Goal: Information Seeking & Learning: Find specific fact

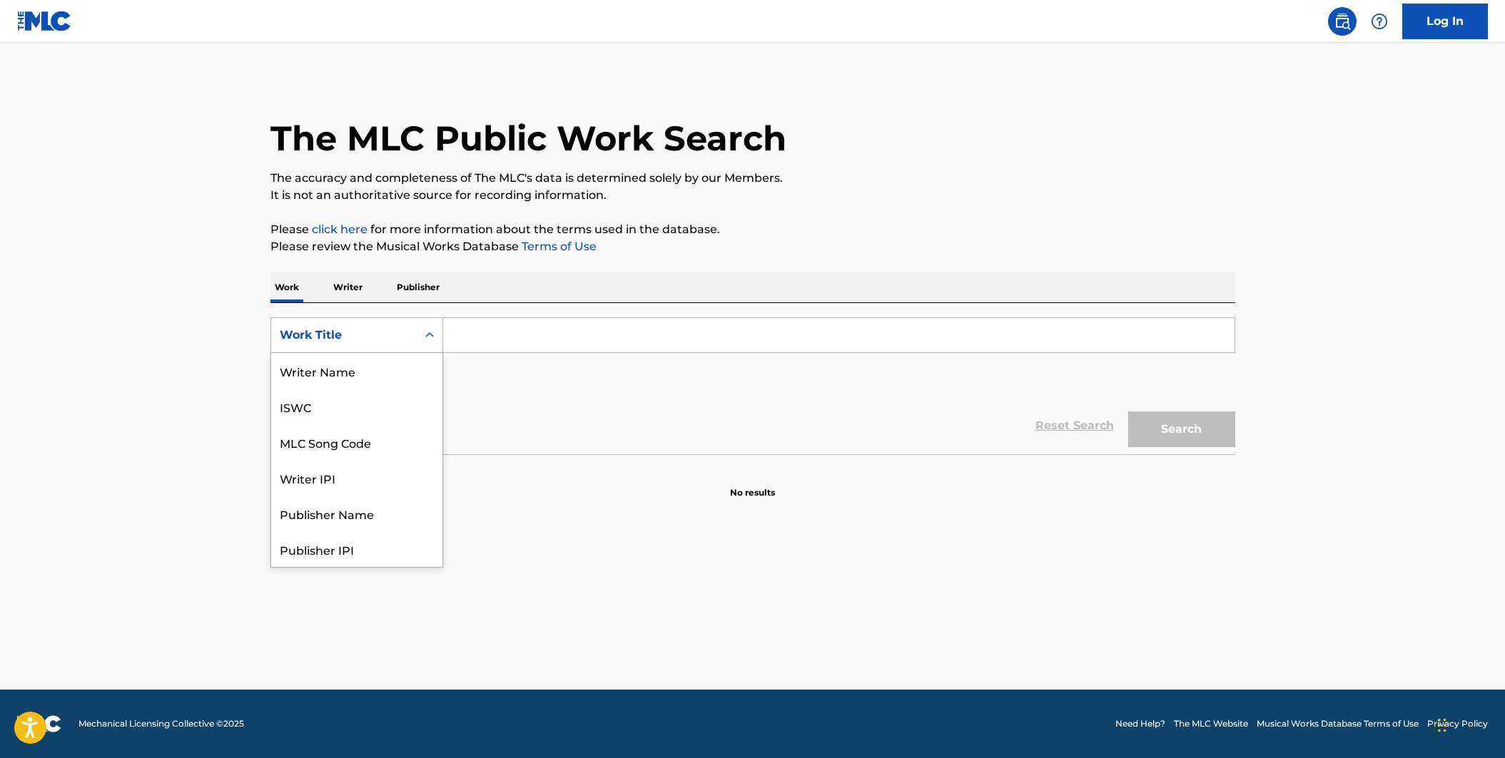
click at [426, 335] on icon "Search Form" at bounding box center [429, 334] width 9 height 5
click at [413, 361] on div "MLC Song Code" at bounding box center [356, 371] width 171 height 36
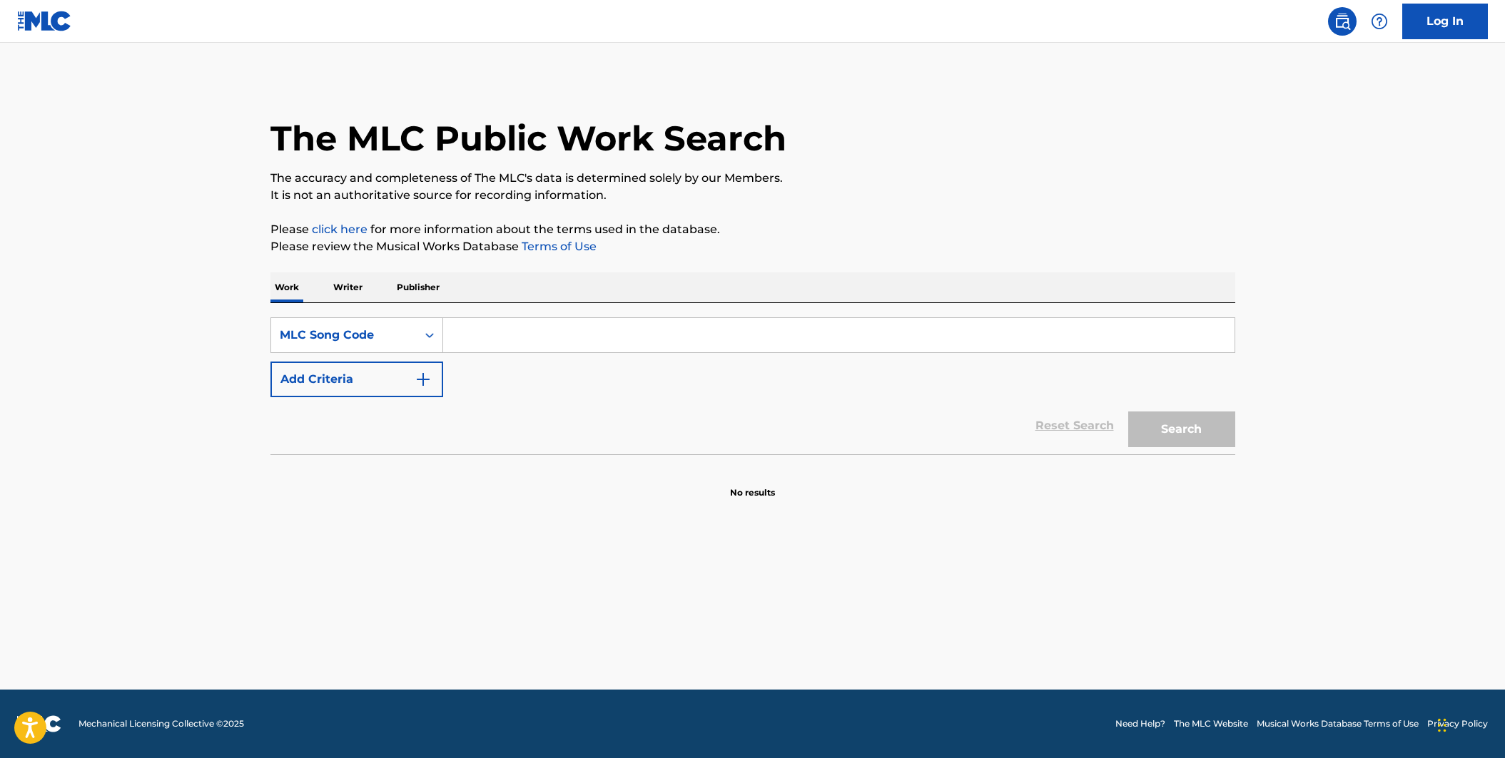
click at [479, 332] on input "Search Form" at bounding box center [838, 335] width 791 height 34
paste input "CA5J9P"
type input "CA5J9P"
click at [1128, 412] on button "Search" at bounding box center [1181, 430] width 107 height 36
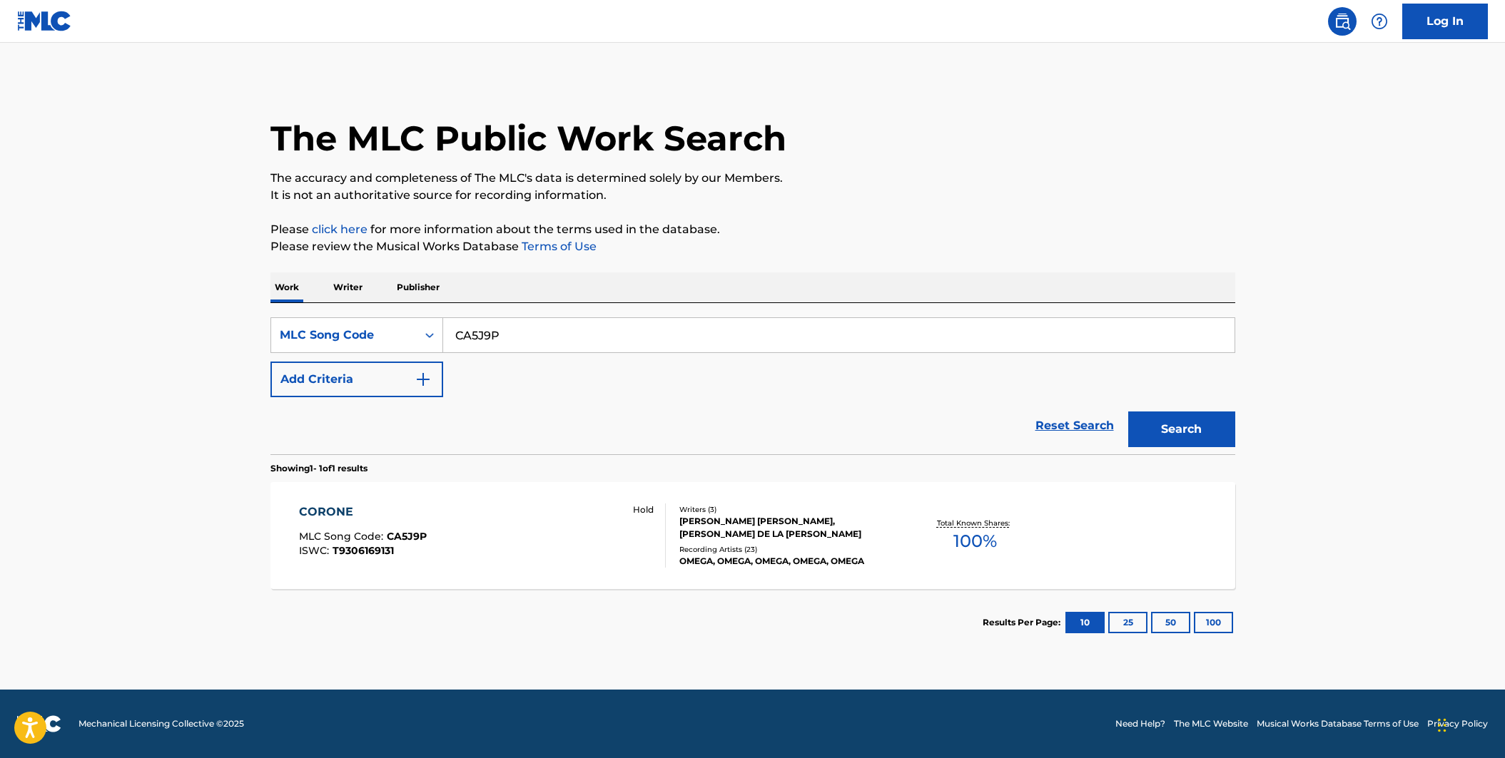
click at [482, 549] on div "CORONE MLC Song Code : CA5J9P ISWC : T9306169131 Hold" at bounding box center [482, 536] width 367 height 64
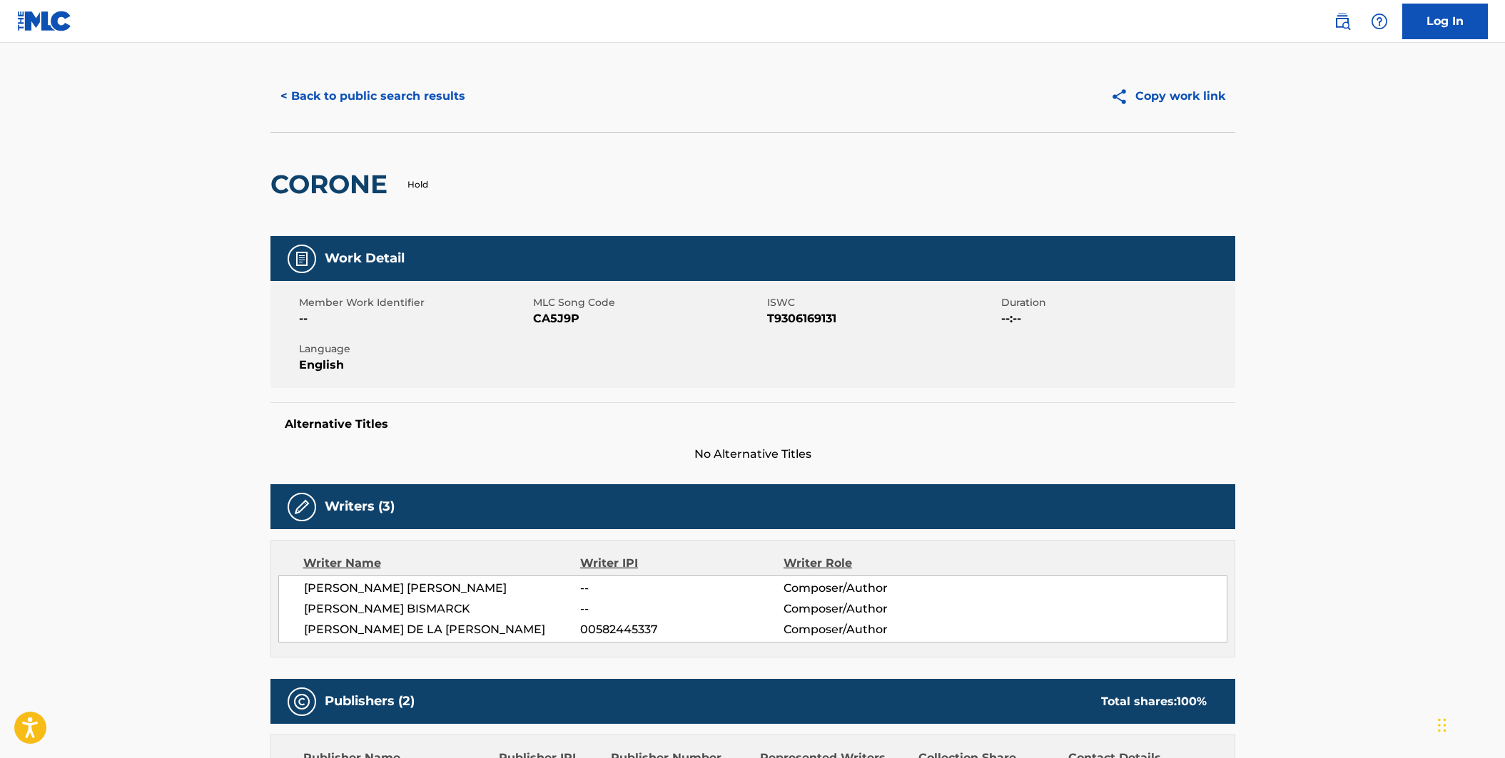
scroll to position [37, 0]
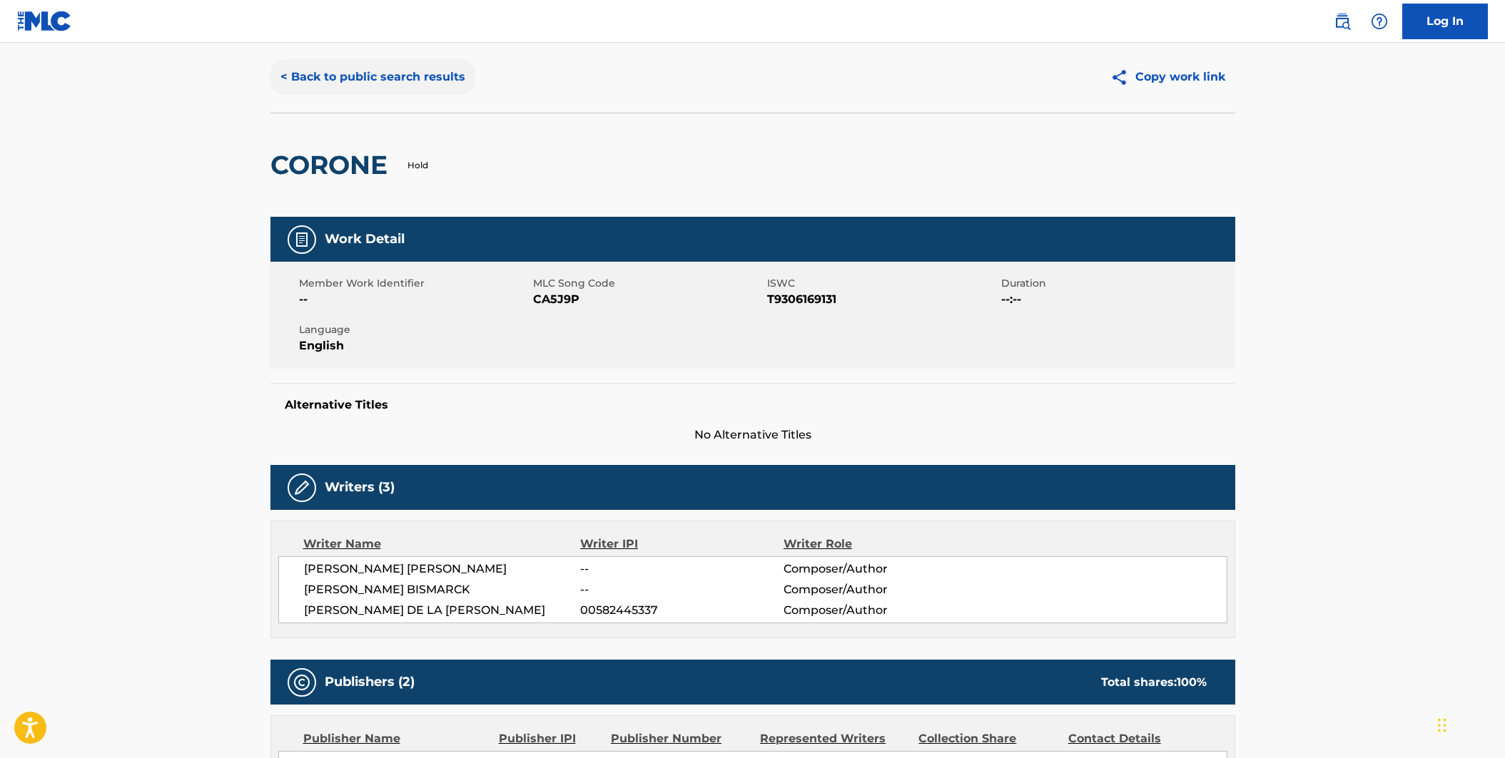
click at [380, 80] on button "< Back to public search results" at bounding box center [372, 77] width 205 height 36
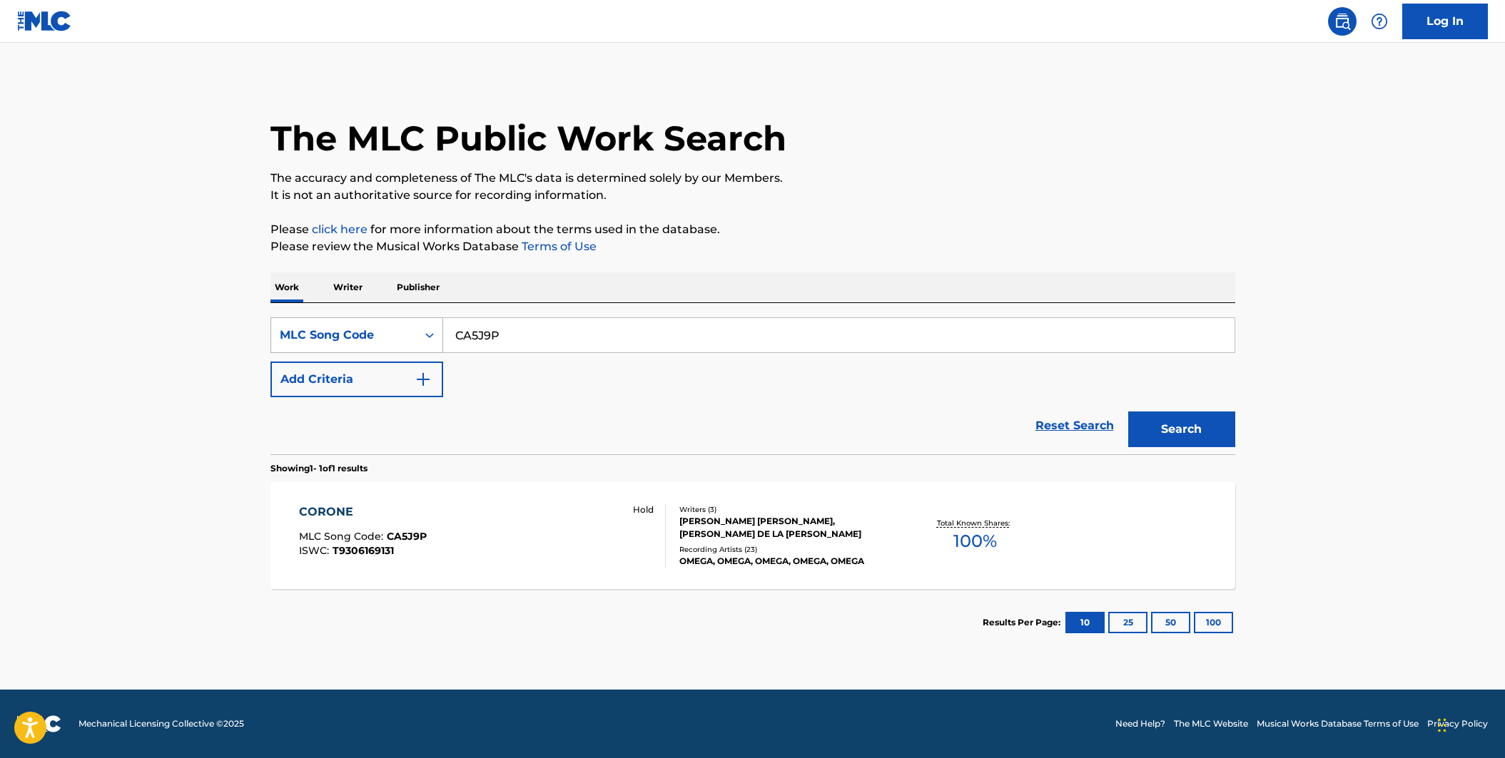
drag, startPoint x: 527, startPoint y: 337, endPoint x: 429, endPoint y: 323, distance: 98.8
click at [429, 323] on div "SearchWithCriteriab3c057c2-9d21-4b0a-9b82-f041cfa677cc MLC Song Code CA5J9P" at bounding box center [752, 336] width 965 height 36
paste input "B6DPB"
type input "CB6DPB"
click at [1128, 412] on button "Search" at bounding box center [1181, 430] width 107 height 36
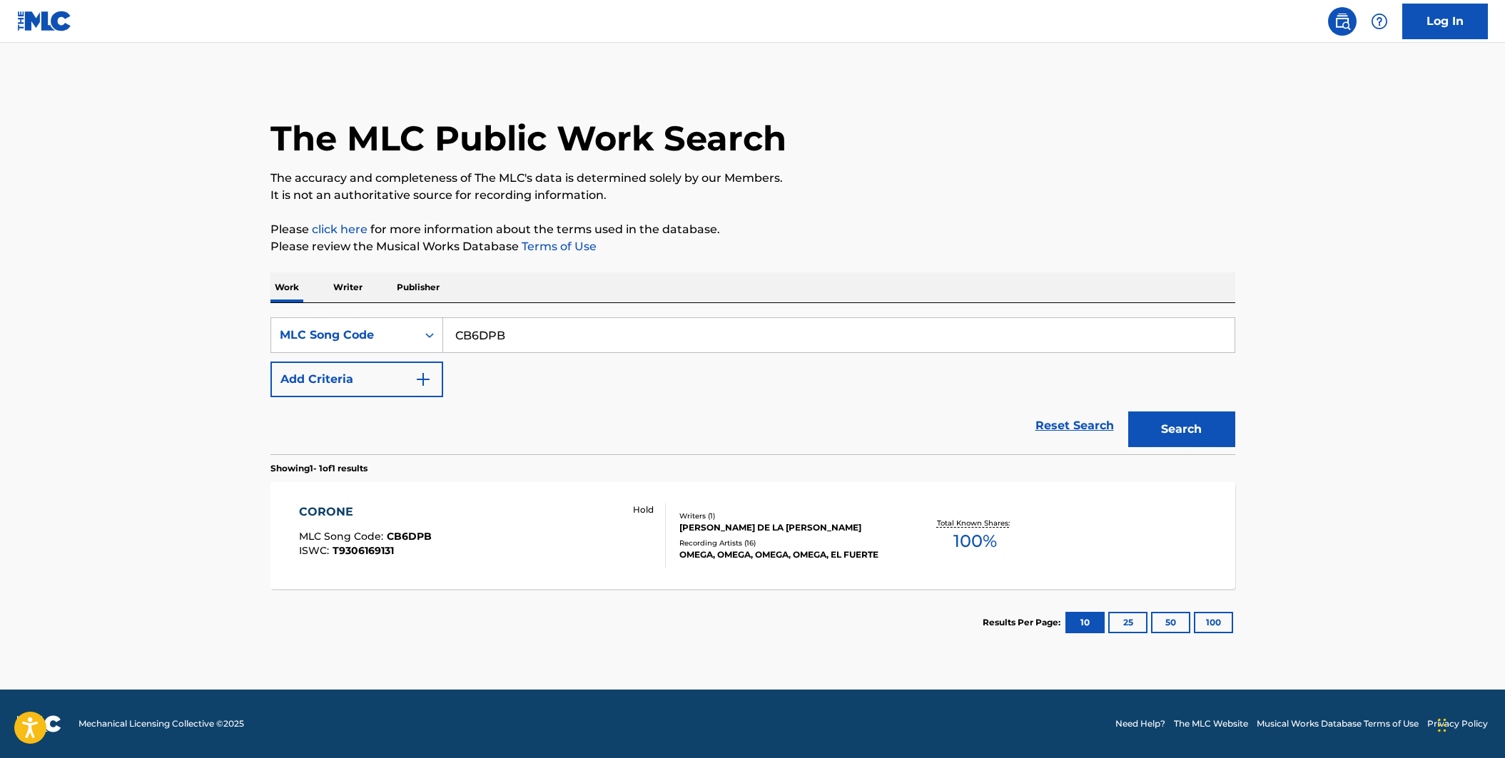
click at [530, 547] on div "CORONE MLC Song Code : CB6DPB ISWC : T9306169131 Hold" at bounding box center [482, 536] width 367 height 64
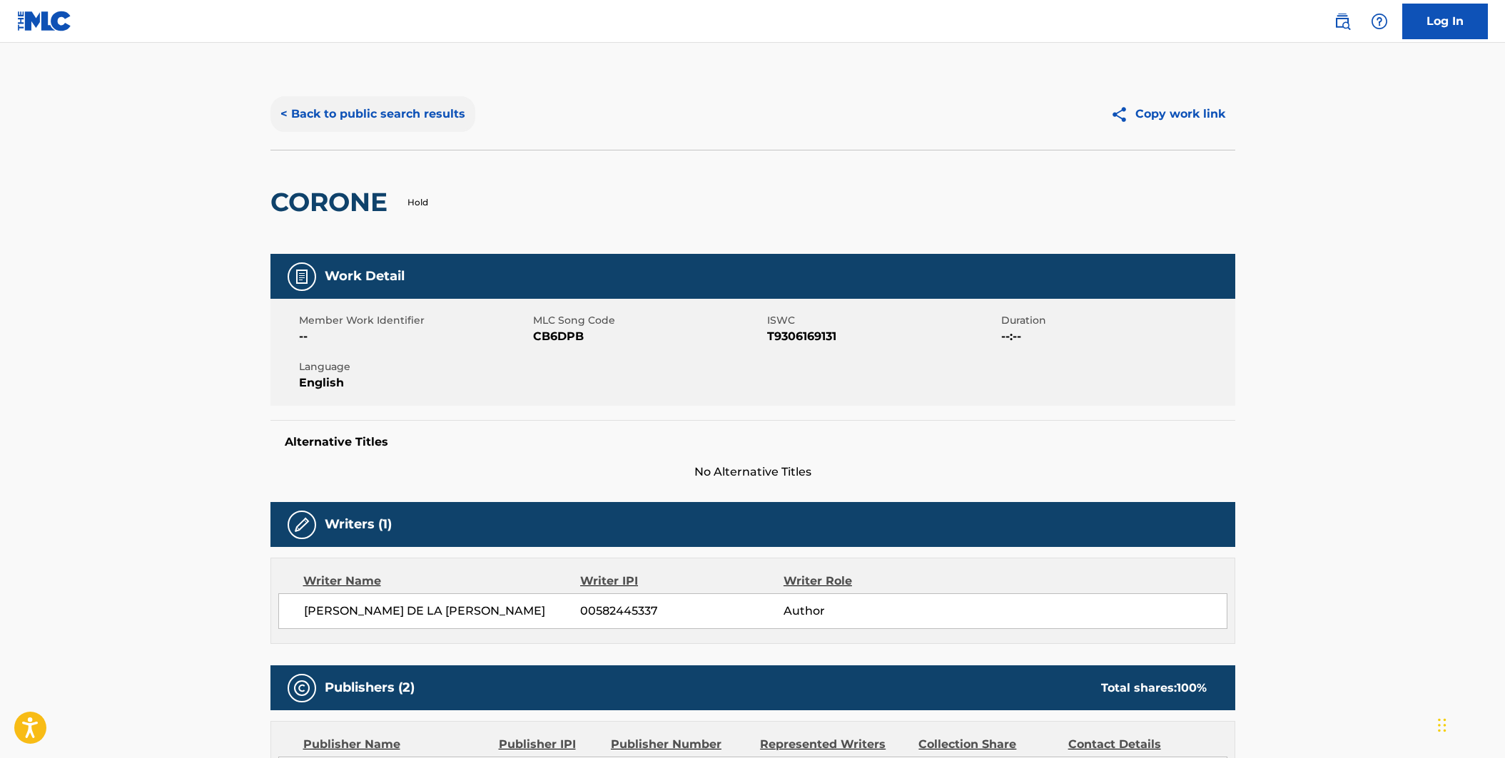
click at [392, 124] on button "< Back to public search results" at bounding box center [372, 114] width 205 height 36
